Goal: Find specific page/section: Find specific page/section

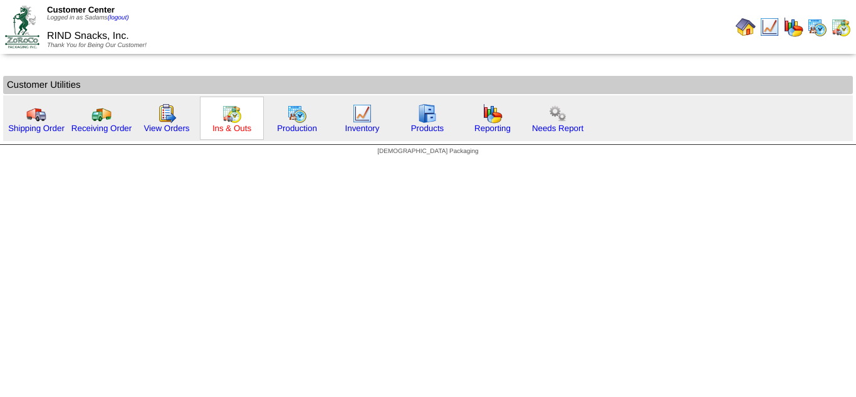
click at [244, 128] on link "Ins & Outs" at bounding box center [231, 127] width 39 height 9
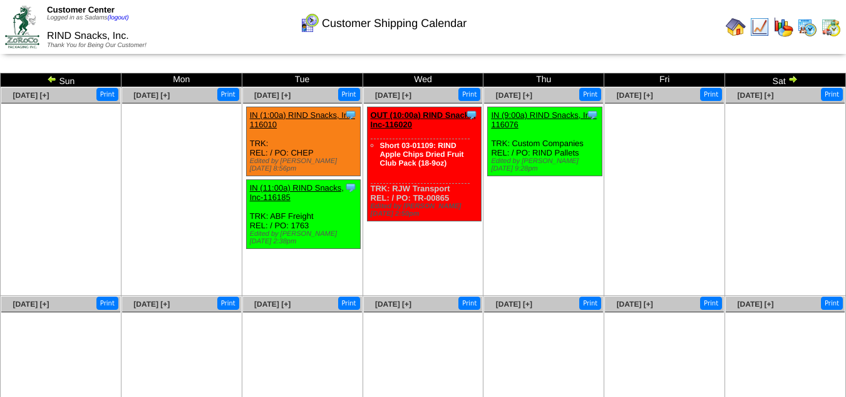
click at [54, 80] on img at bounding box center [52, 79] width 10 height 10
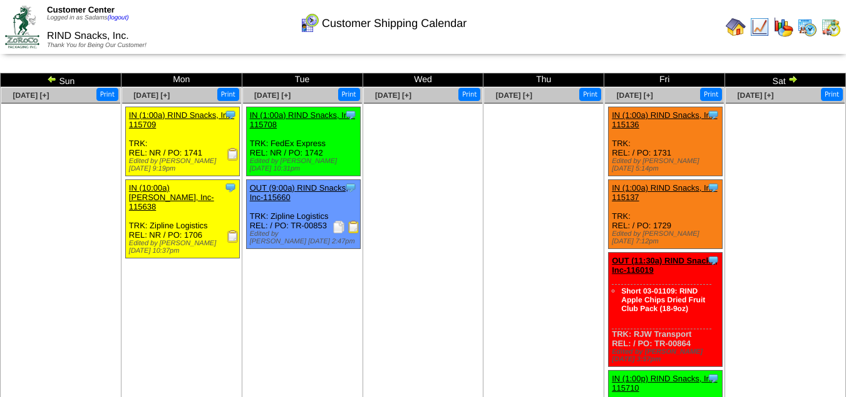
click at [732, 31] on img at bounding box center [736, 27] width 20 height 20
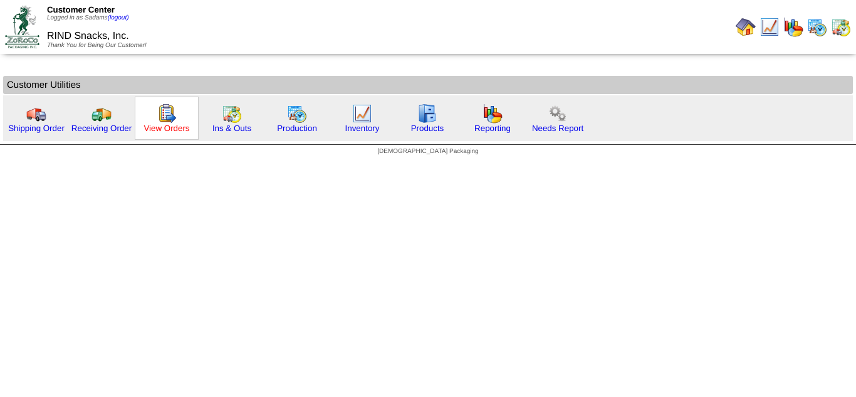
click at [177, 132] on link "View Orders" at bounding box center [166, 127] width 46 height 9
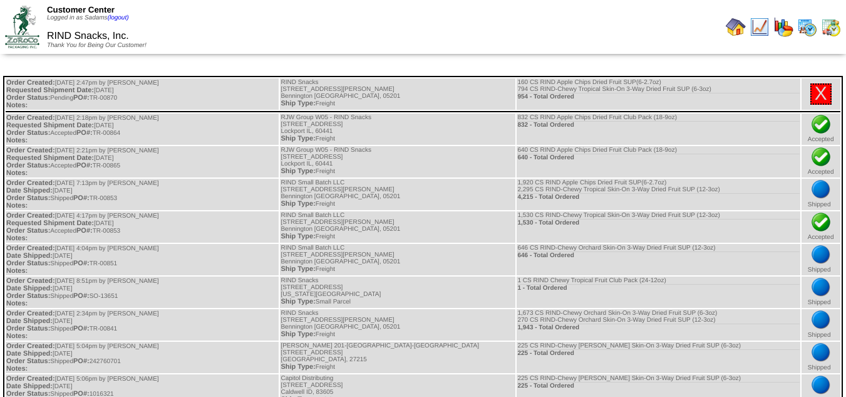
click at [733, 29] on img at bounding box center [736, 27] width 20 height 20
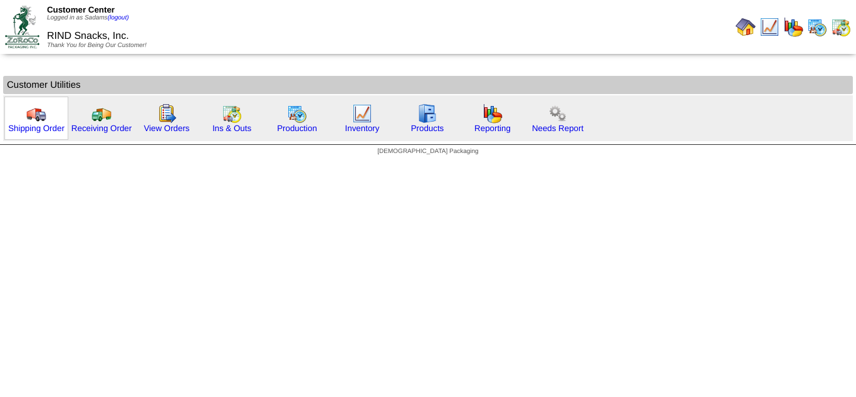
click at [45, 119] on img at bounding box center [36, 113] width 20 height 20
